Goal: Check status: Check status

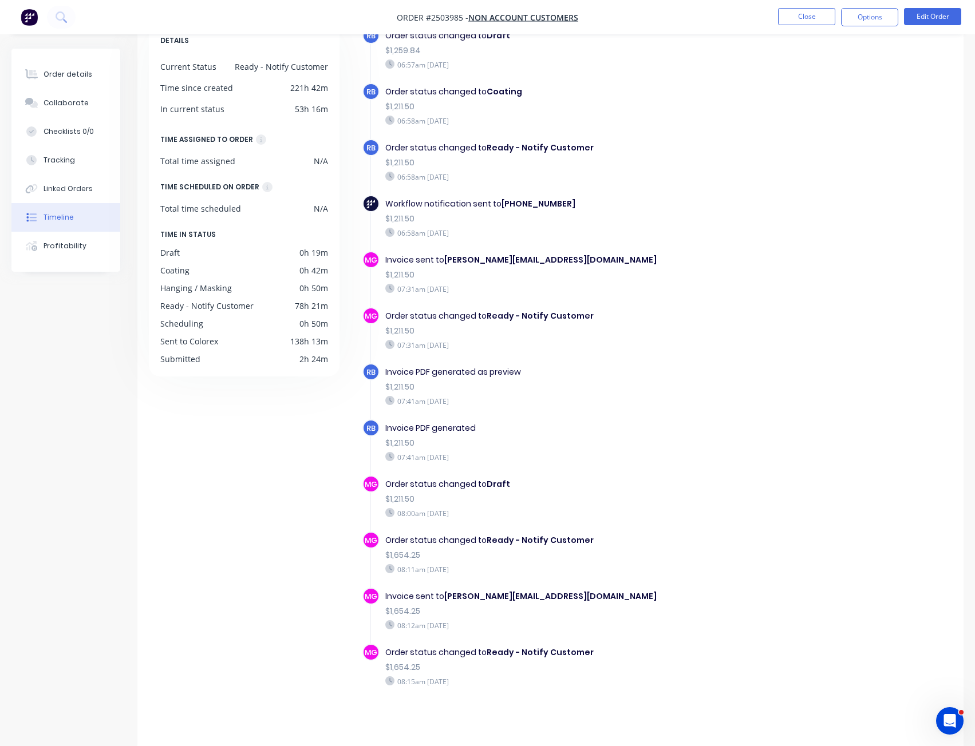
scroll to position [77, 0]
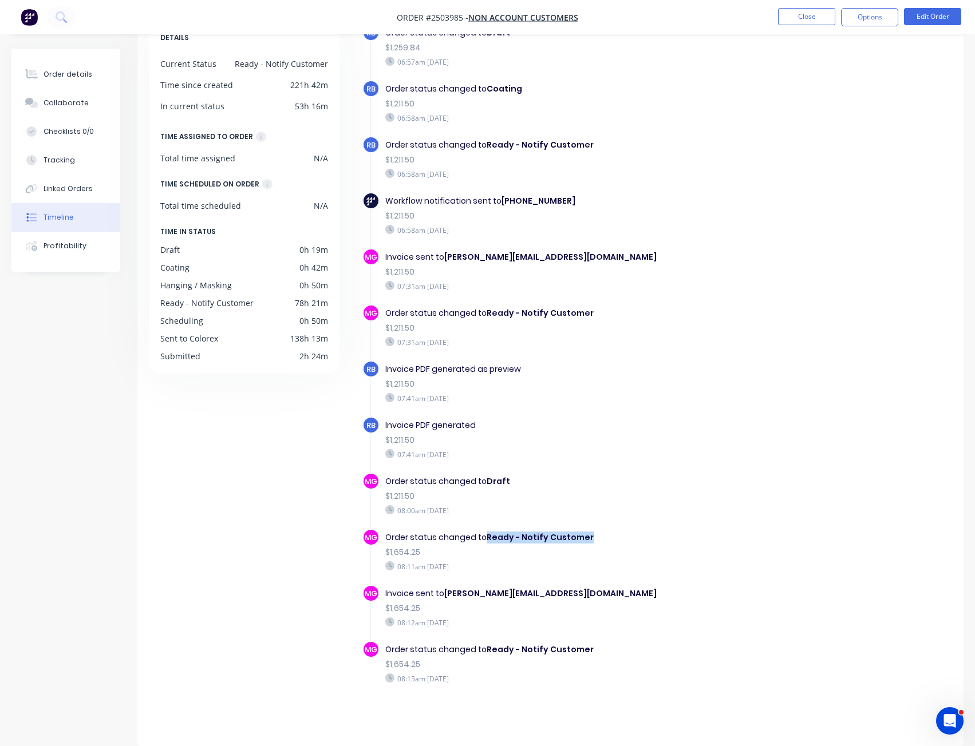
drag, startPoint x: 539, startPoint y: 531, endPoint x: 486, endPoint y: 536, distance: 52.9
click at [486, 536] on div "Order status changed to Ready - Notify Customer" at bounding box center [567, 538] width 364 height 12
copy b "Ready - Notify Customer"
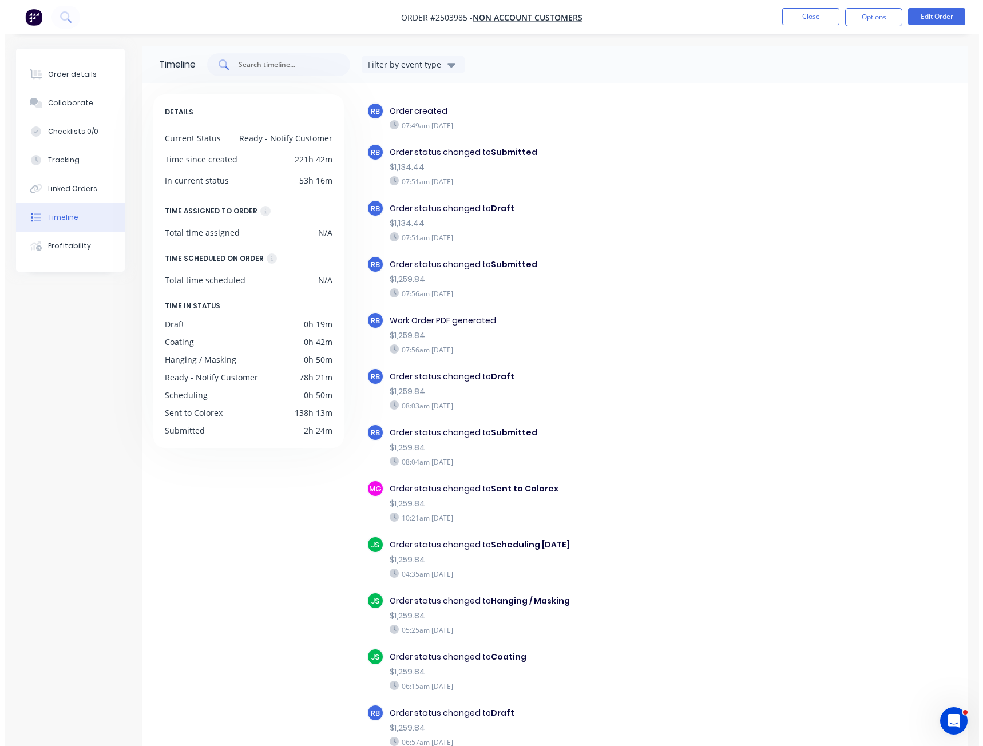
scroll to position [0, 0]
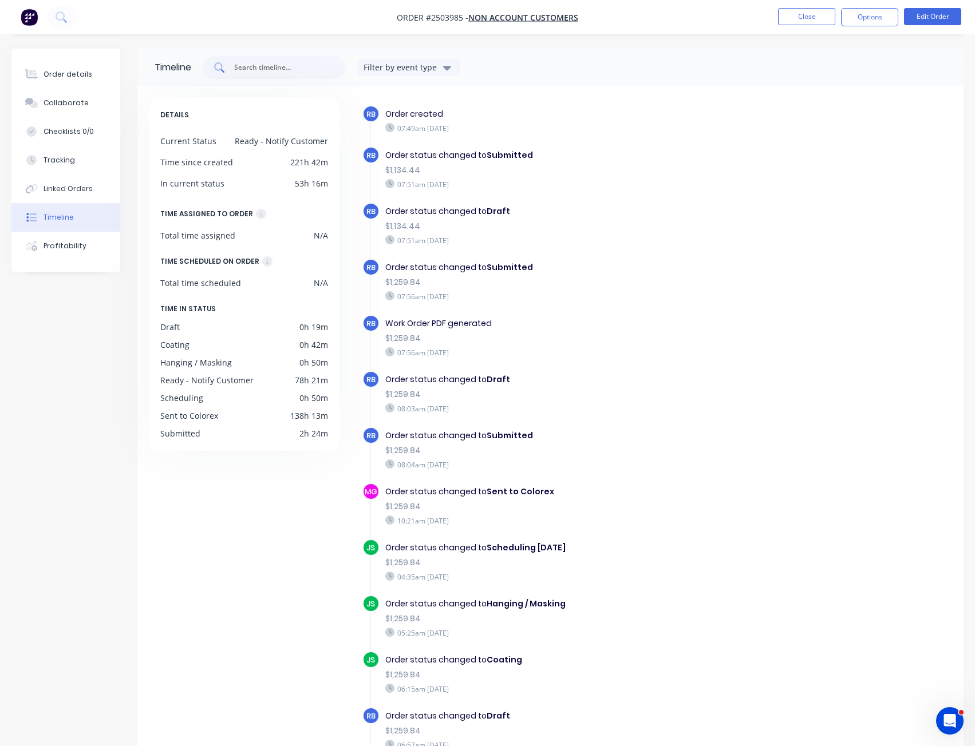
click at [243, 56] on div at bounding box center [274, 67] width 143 height 23
paste input "Ready - Notify Customer"
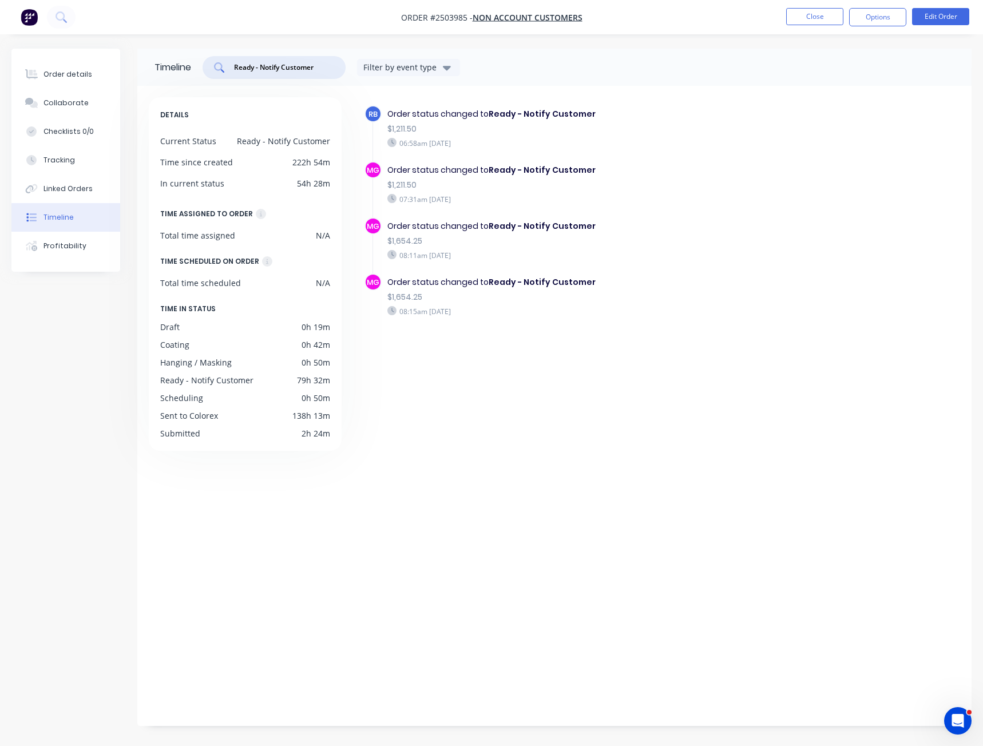
type input "Ready - Notify Customer"
drag, startPoint x: 251, startPoint y: 655, endPoint x: 243, endPoint y: 602, distance: 53.9
click at [254, 658] on div "DETAILS Current Status Ready - Notify Customer Time since created 222h 54m In c…" at bounding box center [250, 403] width 203 height 612
click at [43, 19] on nav "Order #2503985 - Non account customers Close Options Edit Order" at bounding box center [491, 17] width 983 height 34
click at [33, 19] on img "button" at bounding box center [29, 17] width 17 height 17
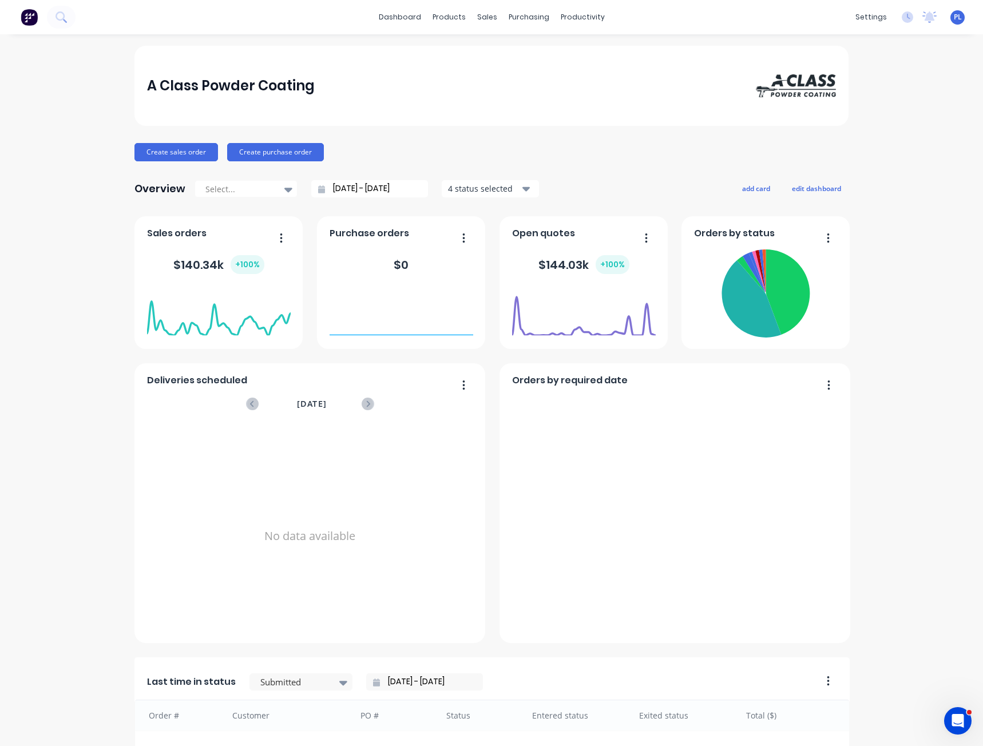
scroll to position [350, 0]
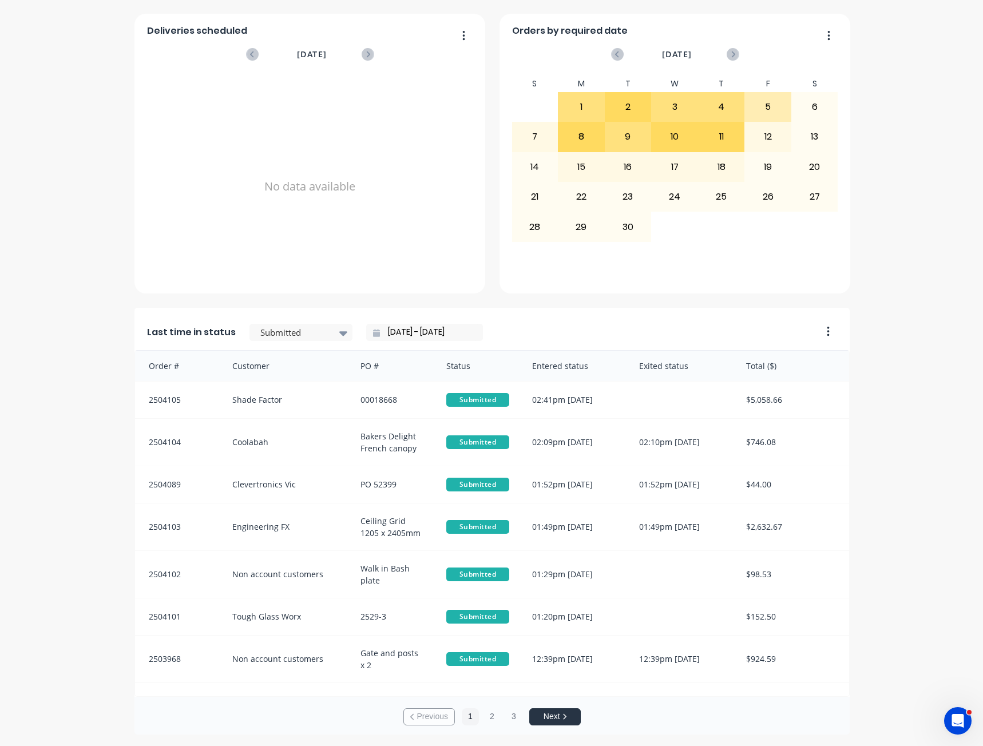
click at [412, 334] on input "[DATE] - [DATE]" at bounding box center [429, 332] width 98 height 17
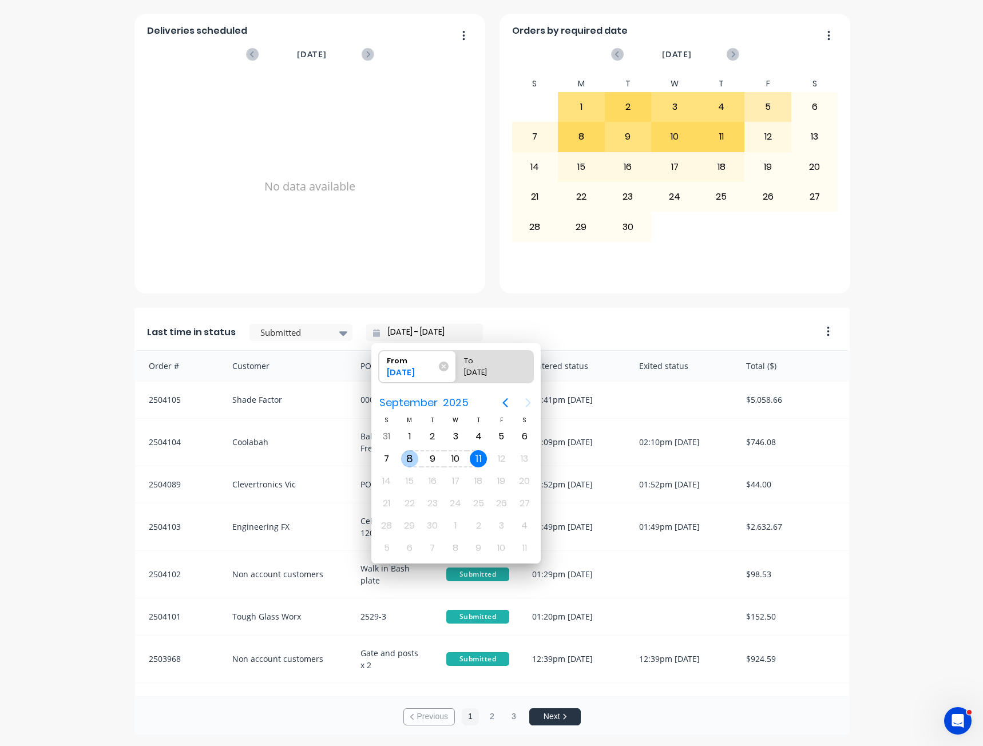
click at [409, 461] on div "8" at bounding box center [409, 458] width 17 height 17
type input "[DATE] - [DATE]"
radio input "false"
radio input "true"
click at [411, 462] on div "8" at bounding box center [409, 458] width 17 height 17
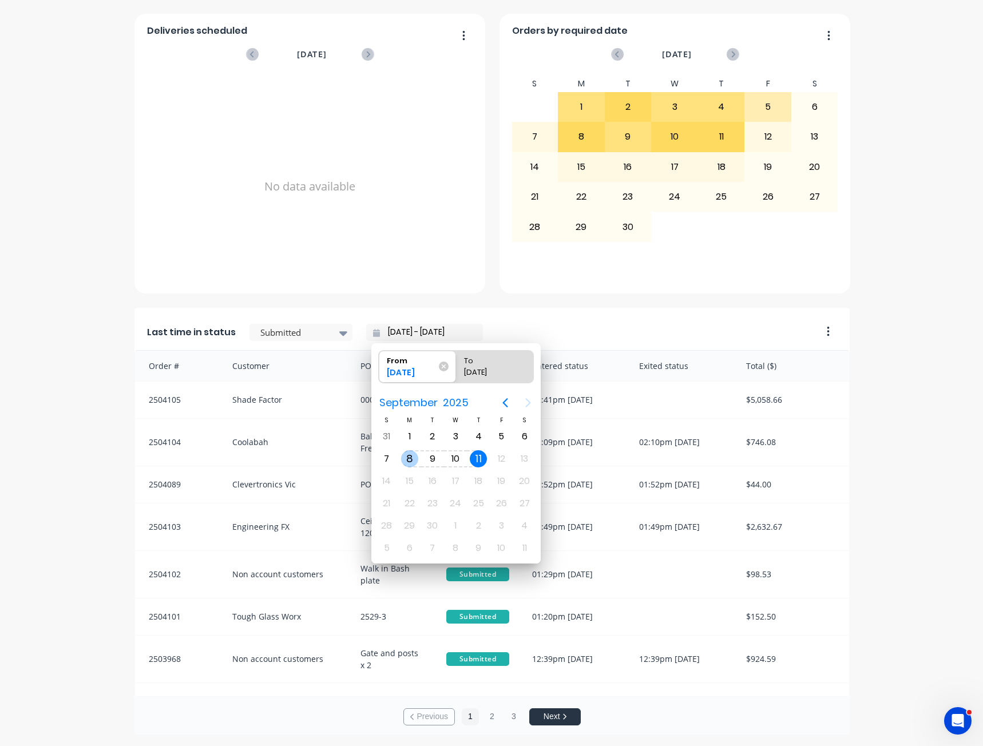
type input "[DATE] - [DATE]"
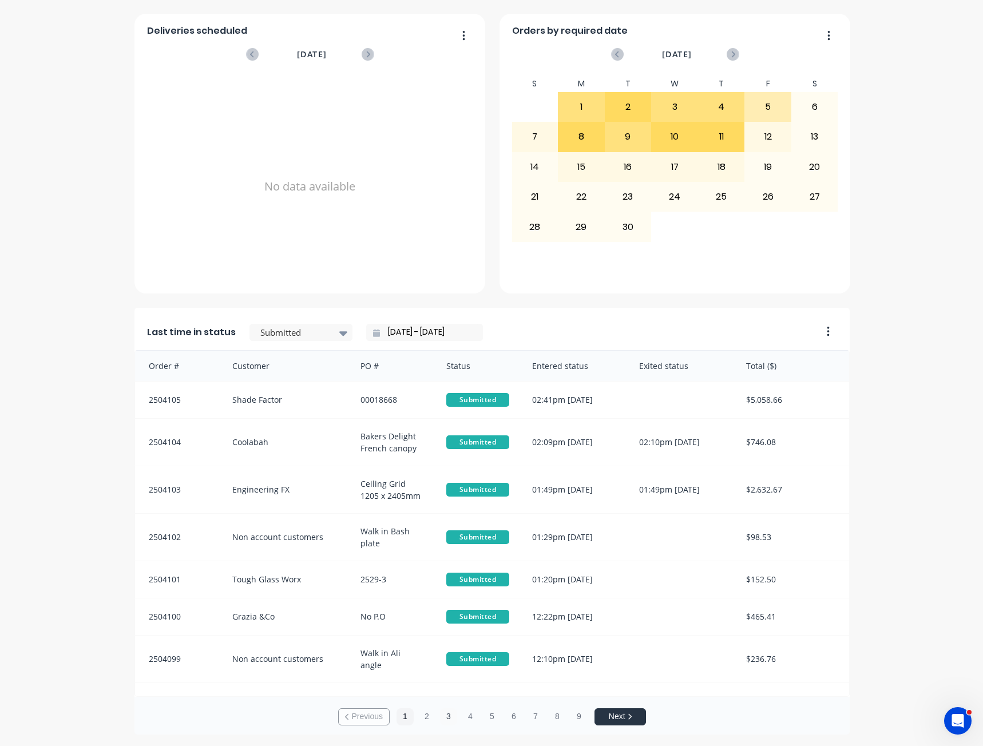
click at [440, 716] on button "3" at bounding box center [448, 717] width 17 height 17
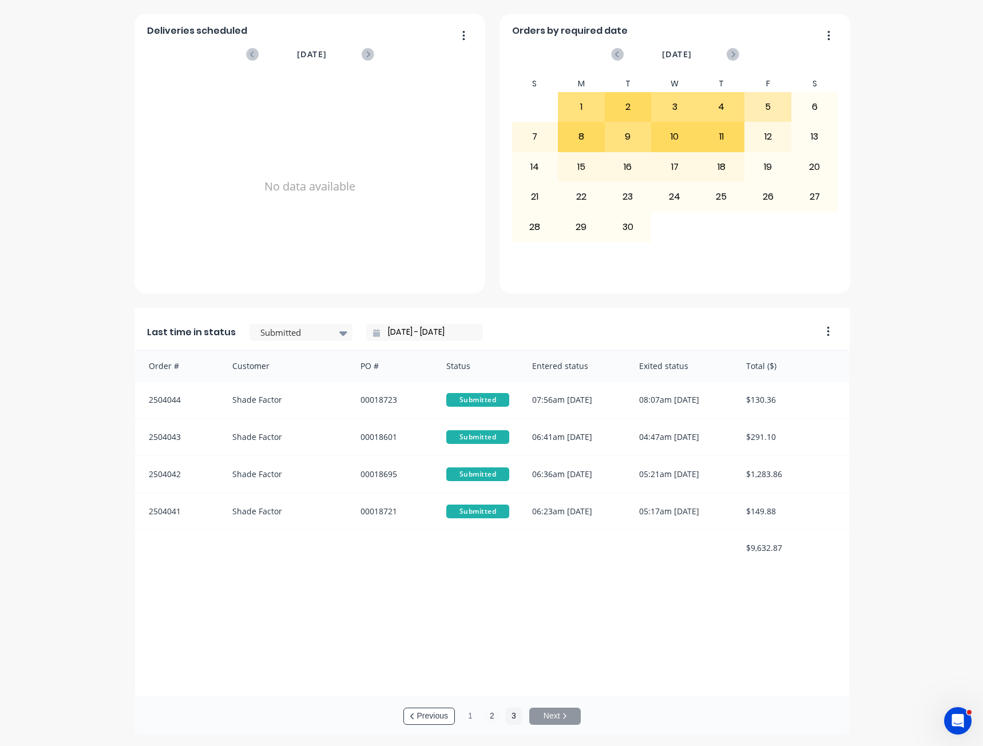
click at [492, 715] on button "2" at bounding box center [492, 716] width 17 height 17
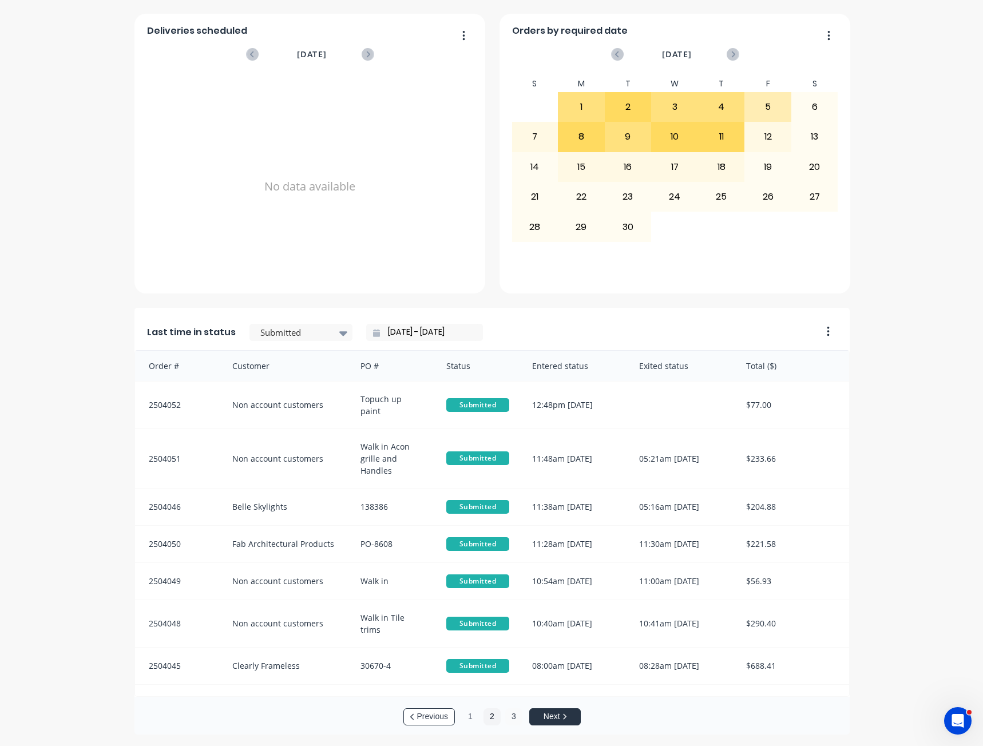
click at [513, 721] on button "3" at bounding box center [513, 717] width 17 height 17
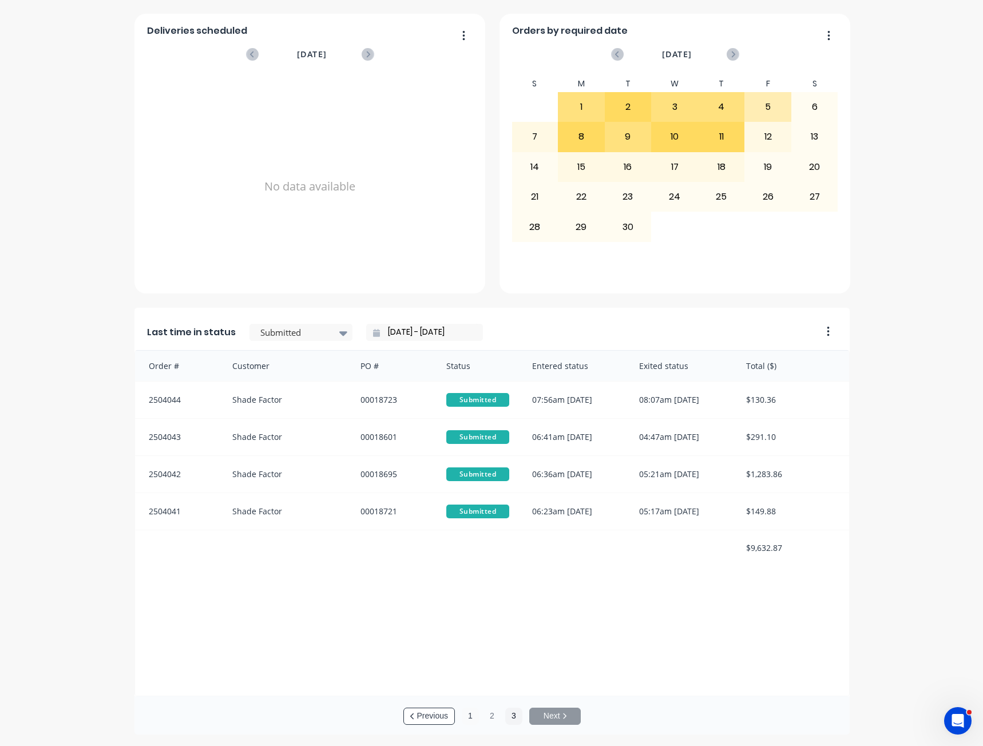
click at [468, 719] on button "1" at bounding box center [470, 716] width 17 height 17
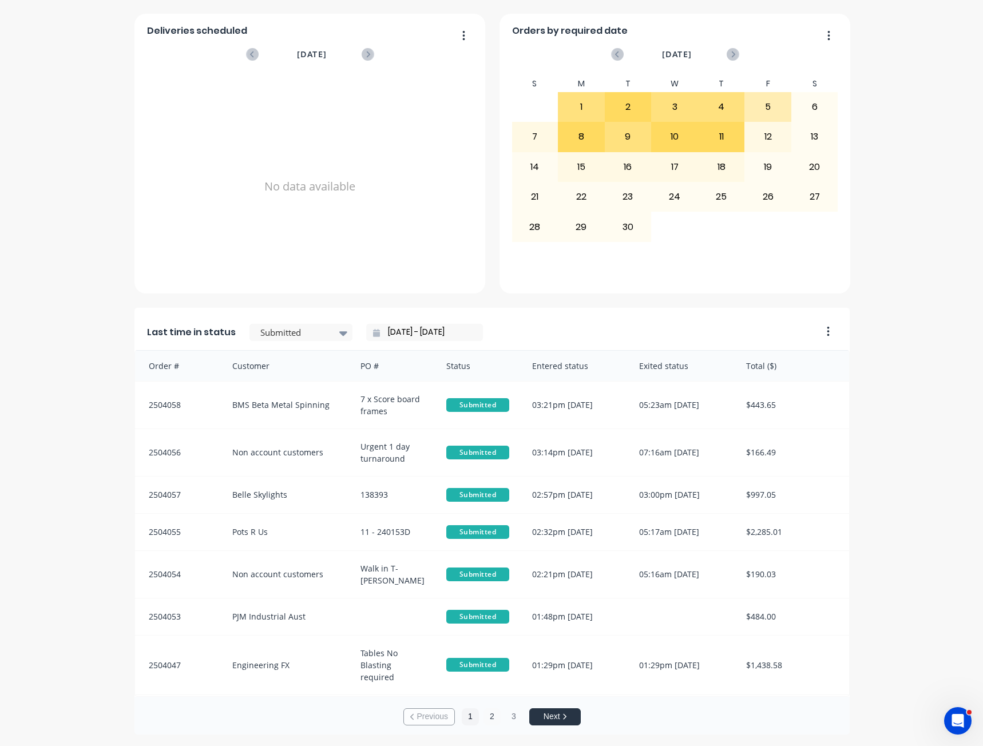
click at [484, 717] on button "2" at bounding box center [492, 717] width 17 height 17
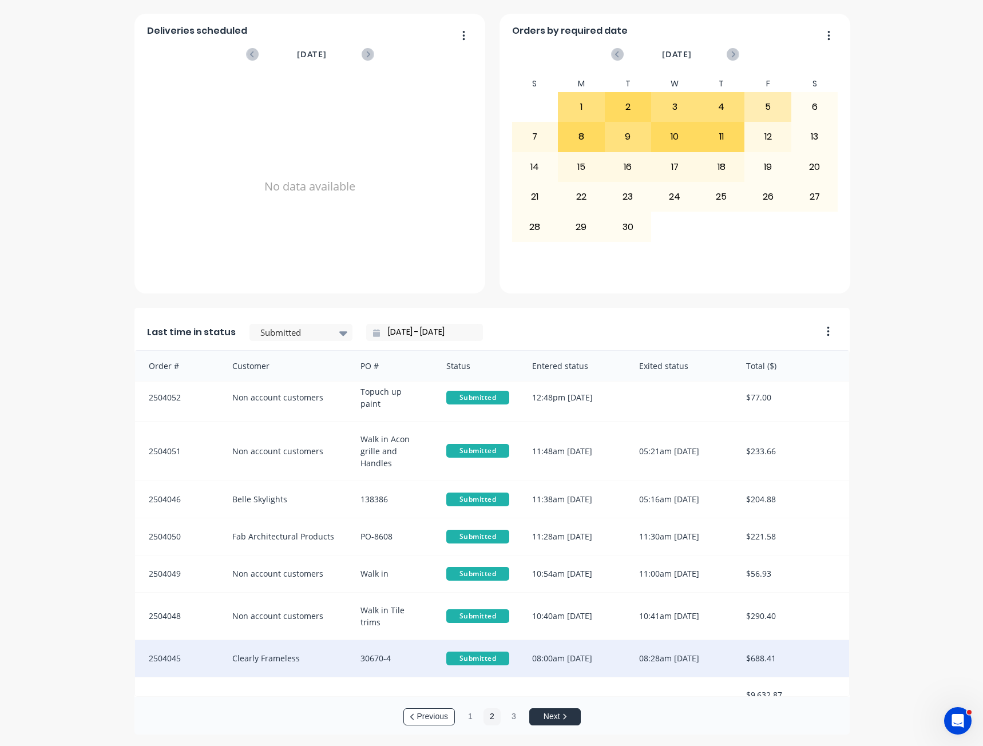
scroll to position [13, 0]
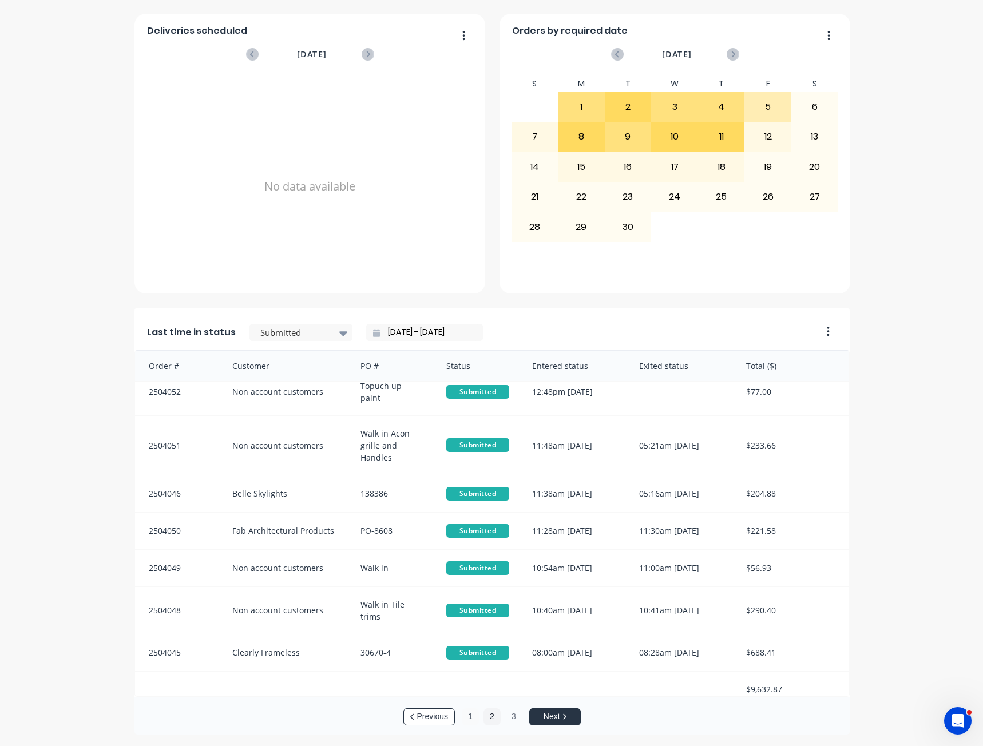
click at [468, 719] on button "1" at bounding box center [470, 717] width 17 height 17
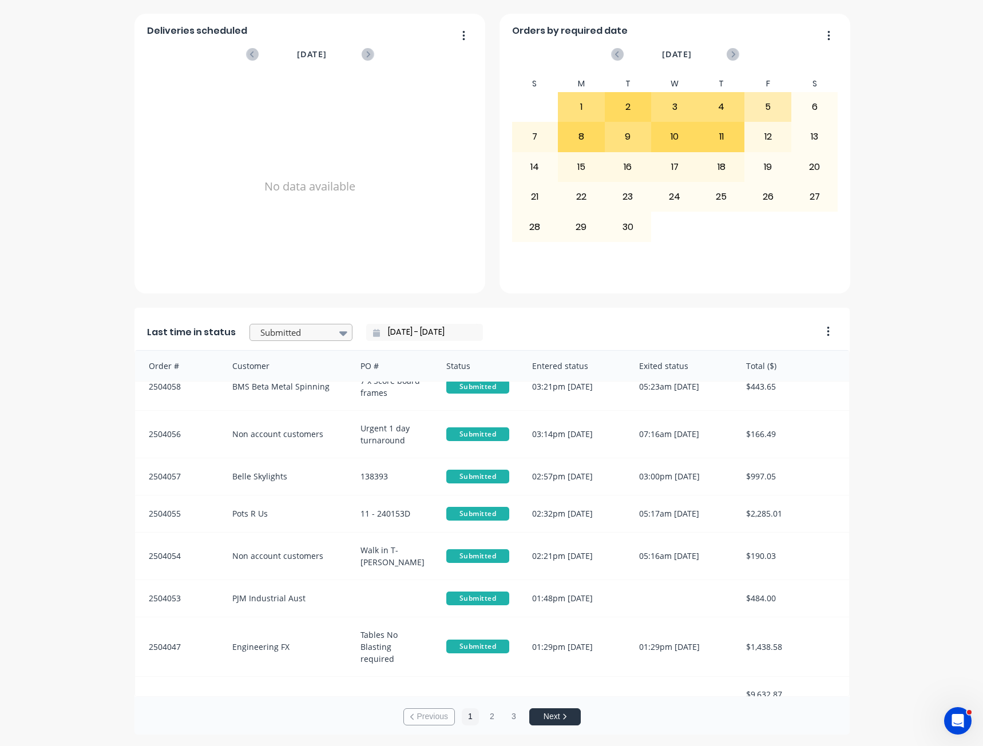
click at [298, 331] on div at bounding box center [295, 333] width 72 height 14
click at [302, 420] on div "Recoat Complete - Notify Customer" at bounding box center [301, 402] width 103 height 33
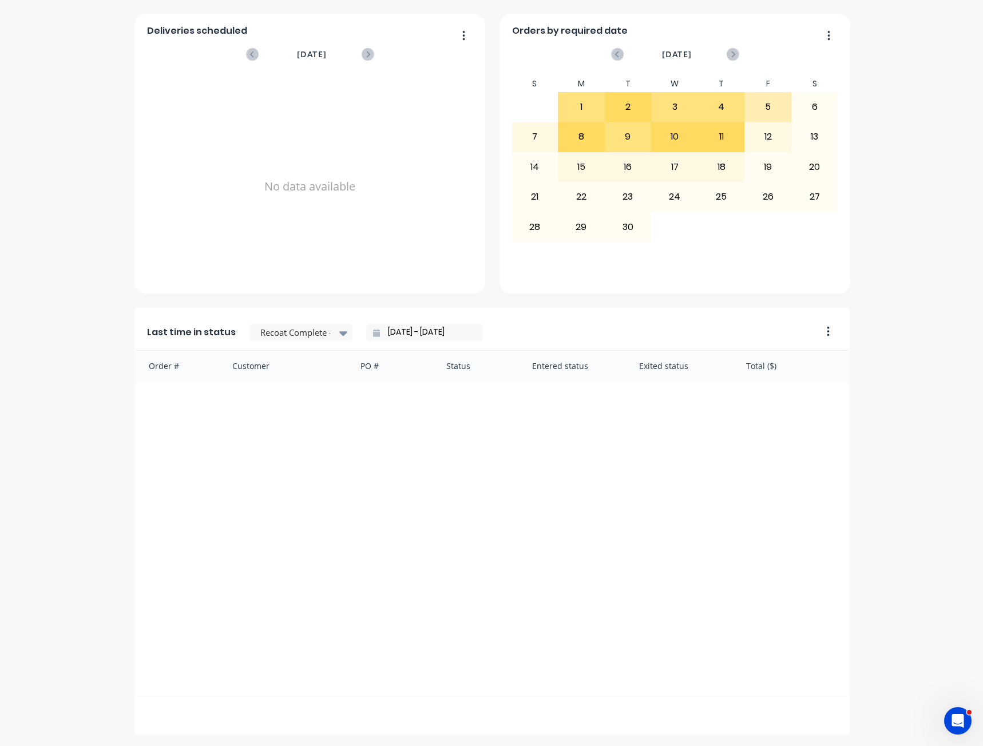
scroll to position [0, 0]
click at [424, 333] on input "[DATE] - [DATE]" at bounding box center [429, 332] width 98 height 17
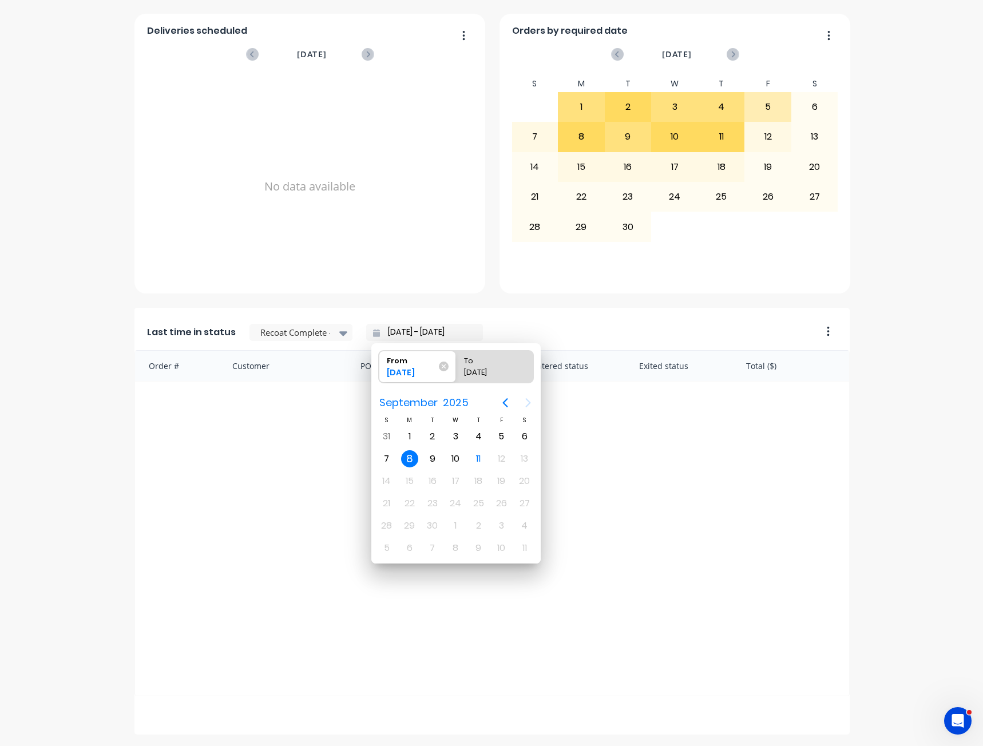
click at [410, 455] on div "8" at bounding box center [409, 458] width 17 height 17
radio input "false"
radio input "true"
click at [409, 461] on div "8" at bounding box center [409, 458] width 17 height 17
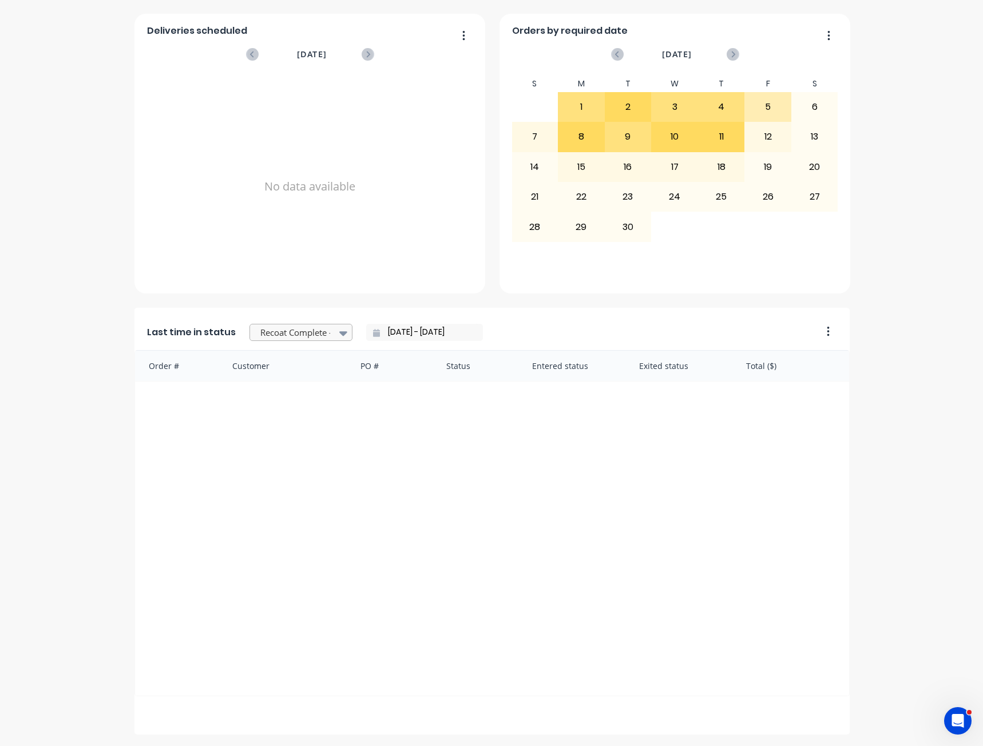
click at [318, 322] on div "Last time in status Recoat Complete - Notify Customer [DATE] - [DATE]" at bounding box center [474, 329] width 680 height 42
click at [315, 333] on div at bounding box center [295, 333] width 72 height 14
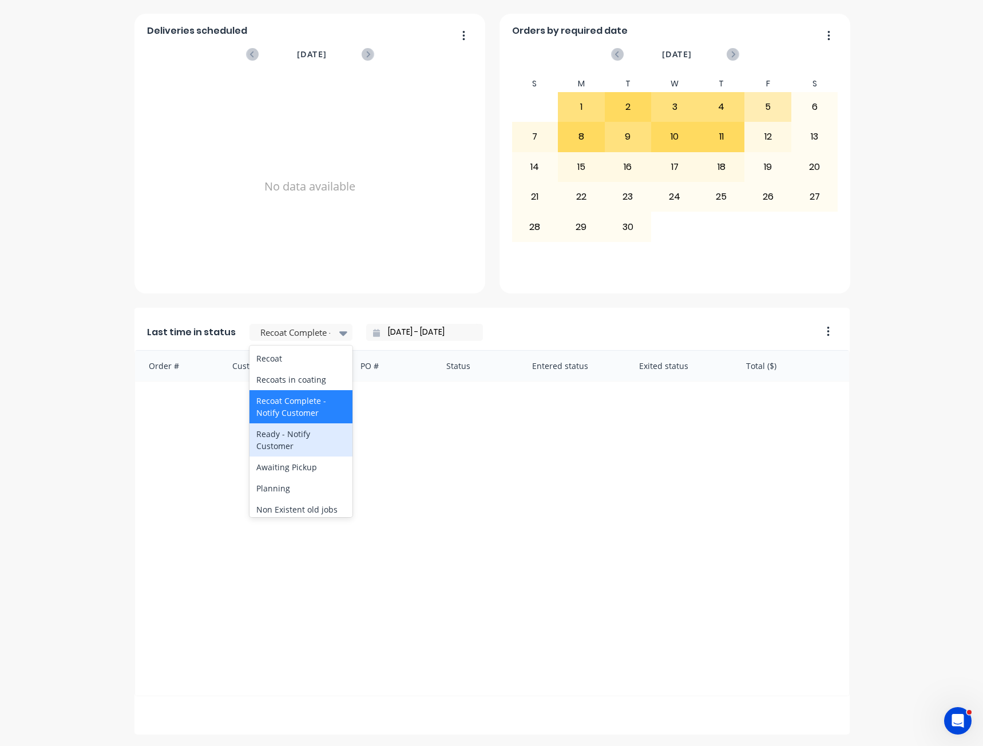
scroll to position [515, 0]
click at [288, 453] on div "Ready - Notify Customer" at bounding box center [301, 436] width 103 height 33
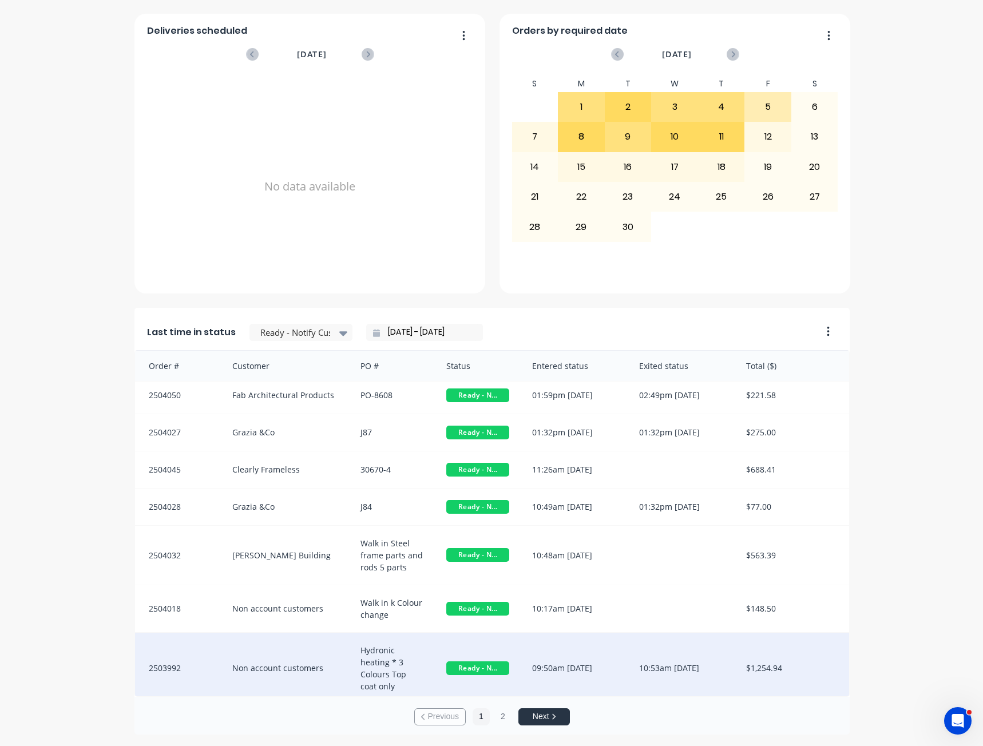
scroll to position [0, 0]
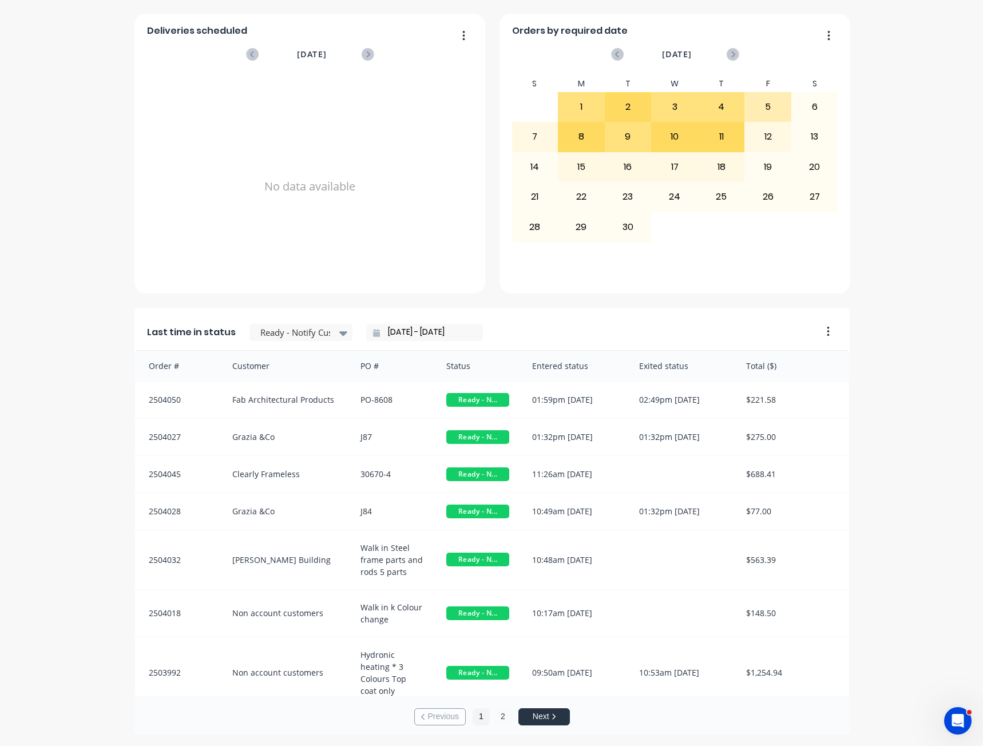
click at [501, 717] on button "2" at bounding box center [502, 717] width 17 height 17
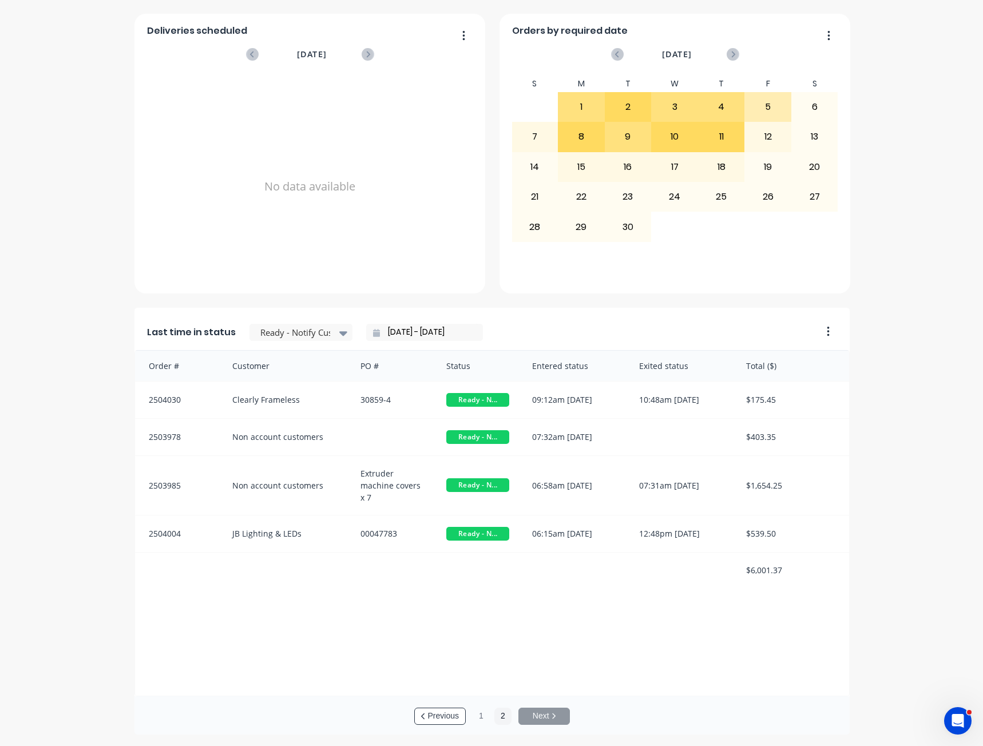
click at [282, 671] on div "Order # Customer PO # Status Entered status Exited status Total ($) 2504030 Cle…" at bounding box center [491, 523] width 715 height 346
click at [433, 331] on input "[DATE] - [DATE]" at bounding box center [429, 332] width 98 height 17
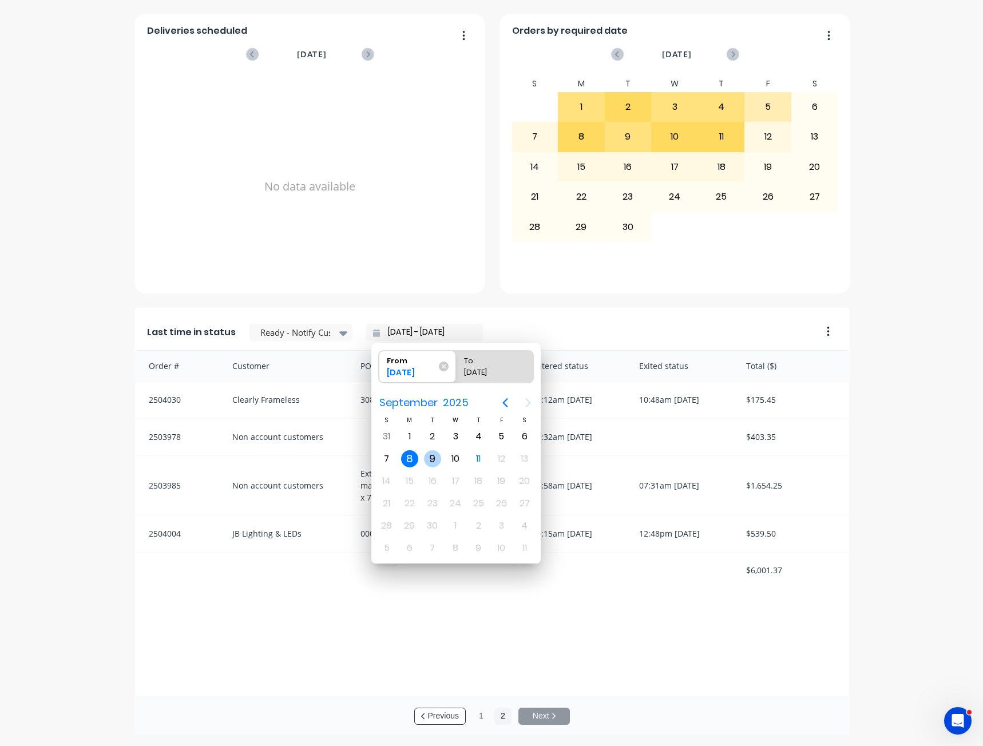
click at [433, 461] on div "9" at bounding box center [432, 458] width 17 height 17
type input "[DATE] - [DATE]"
radio input "false"
radio input "true"
click at [437, 460] on div "9" at bounding box center [432, 458] width 17 height 17
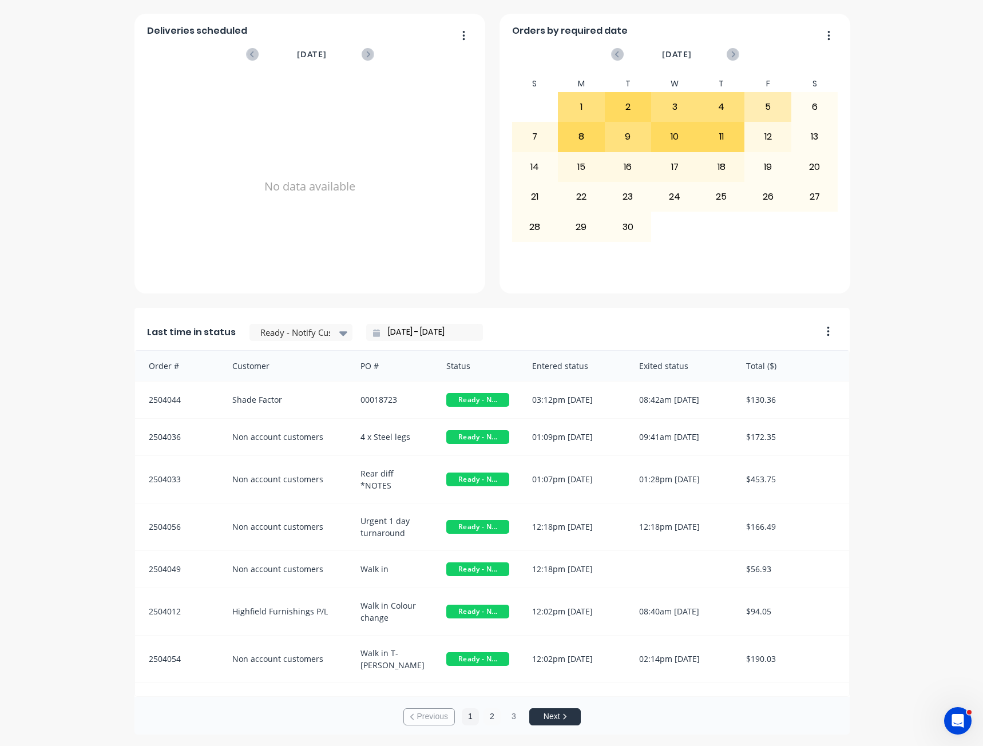
click at [478, 715] on div "Previous 1 2 3 Next" at bounding box center [491, 717] width 715 height 40
click at [488, 718] on button "2" at bounding box center [492, 717] width 17 height 17
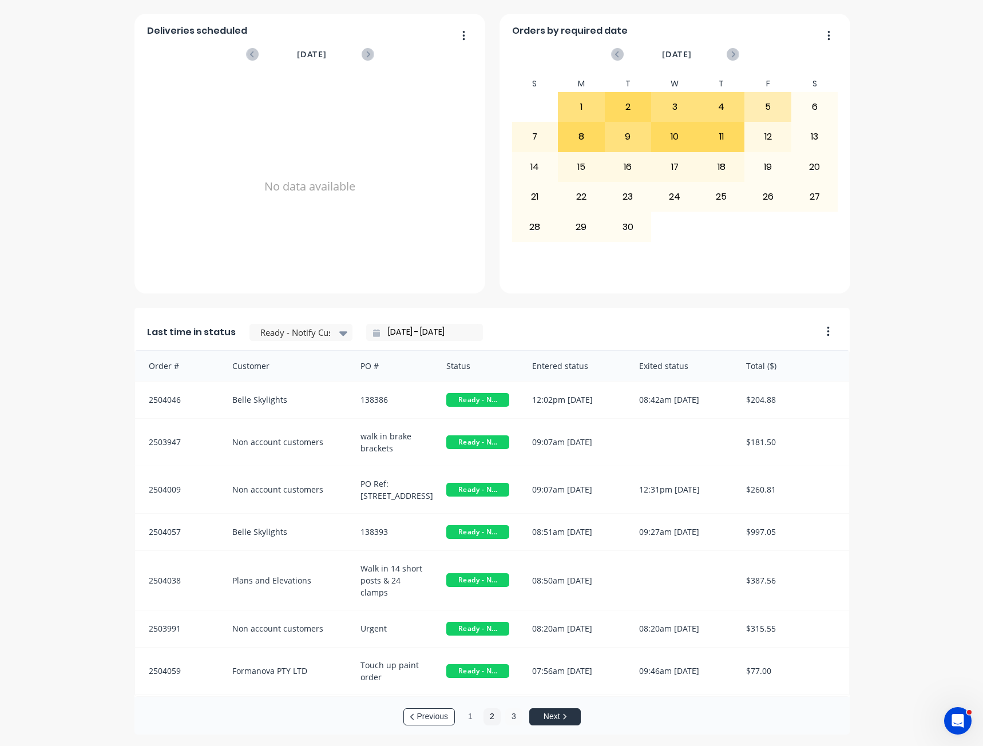
click at [511, 721] on button "3" at bounding box center [513, 717] width 17 height 17
